Goal: Find contact information: Find contact information

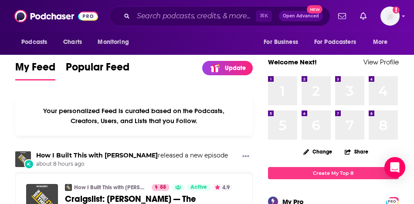
click at [172, 26] on div "⌘ K Open Advanced New" at bounding box center [219, 16] width 221 height 20
click at [163, 17] on input "Search podcasts, credits, & more..." at bounding box center [194, 16] width 122 height 14
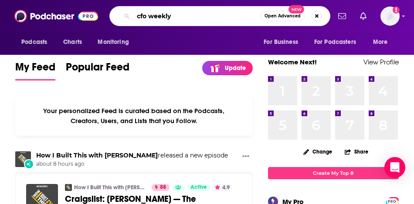
type input "cfo weekly"
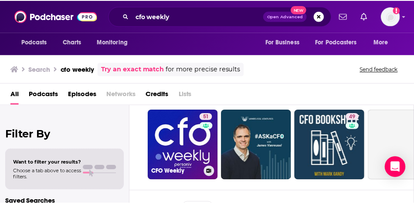
scroll to position [22, 0]
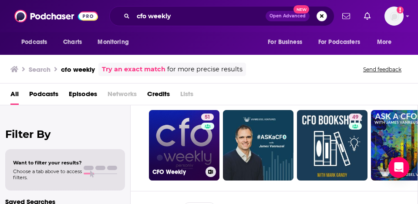
click at [166, 143] on link "51 CFO Weekly" at bounding box center [184, 145] width 71 height 71
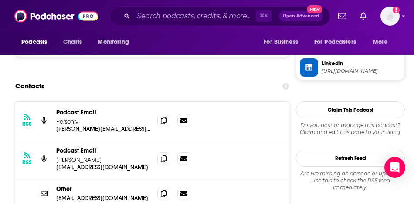
scroll to position [835, 0]
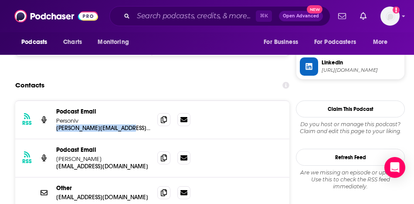
drag, startPoint x: 136, startPoint y: 103, endPoint x: 56, endPoint y: 103, distance: 80.1
click at [56, 103] on div "RSS Podcast Email Personiv [PERSON_NAME][EMAIL_ADDRESS][PERSON_NAME][DOMAIN_NAM…" at bounding box center [152, 120] width 274 height 38
copy p "[PERSON_NAME][EMAIL_ADDRESS][PERSON_NAME][DOMAIN_NAME]"
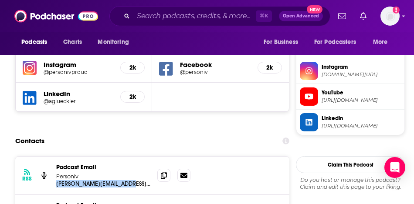
scroll to position [853, 0]
